Goal: Information Seeking & Learning: Find specific fact

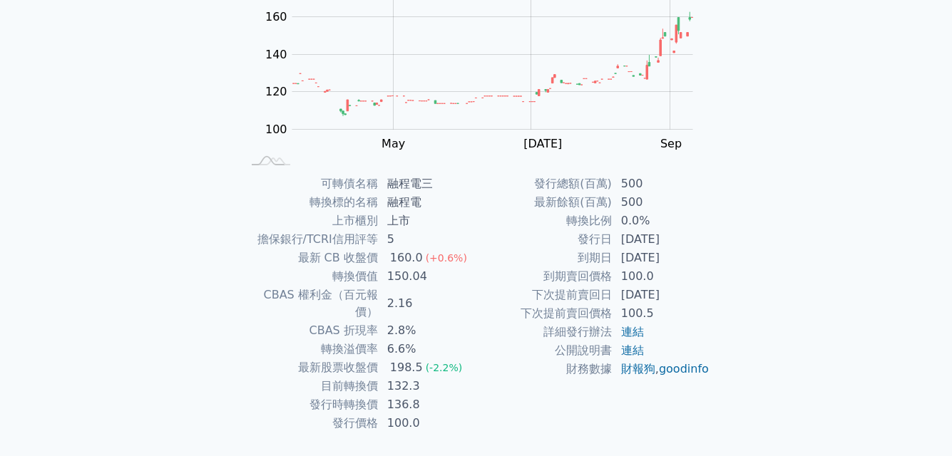
scroll to position [204, 0]
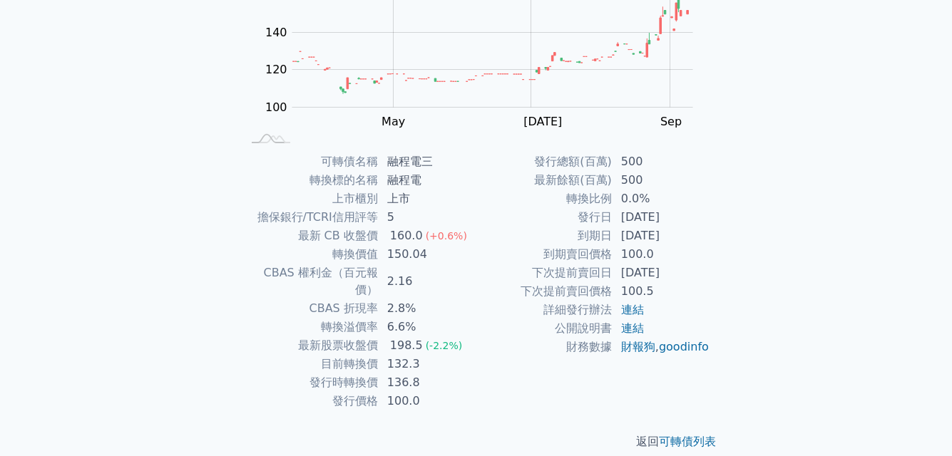
scroll to position [204, 0]
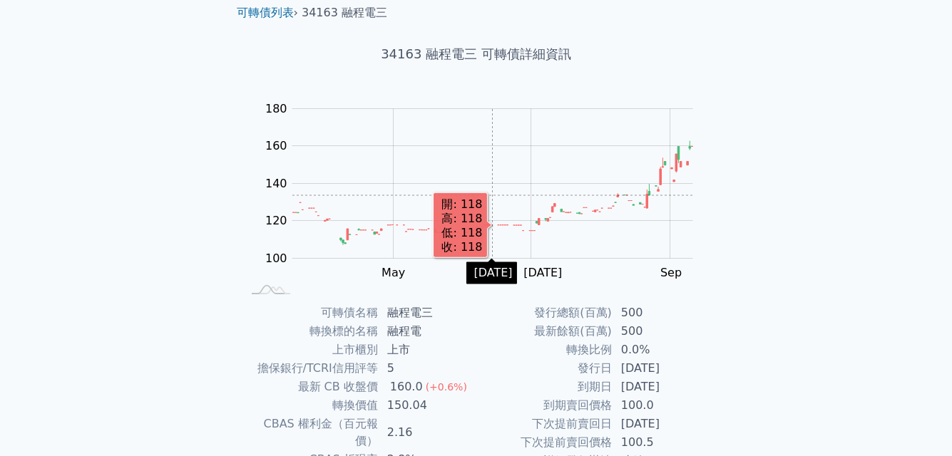
scroll to position [204, 0]
